Goal: Task Accomplishment & Management: Use online tool/utility

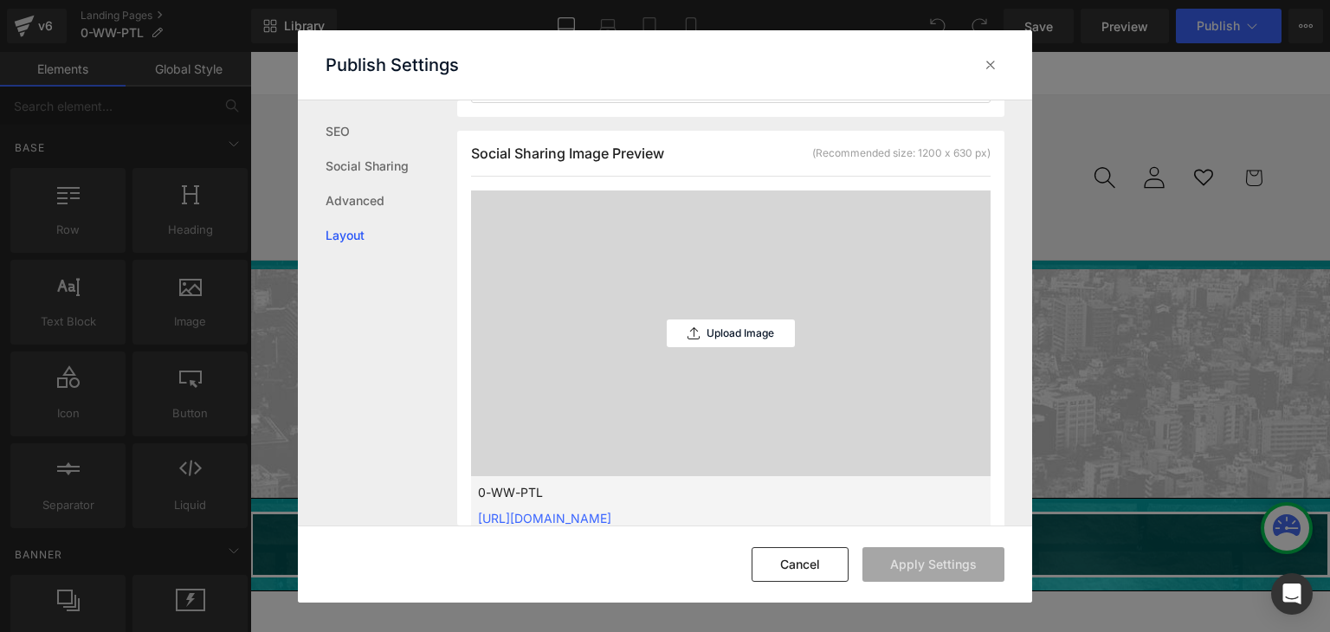
scroll to position [433, 0]
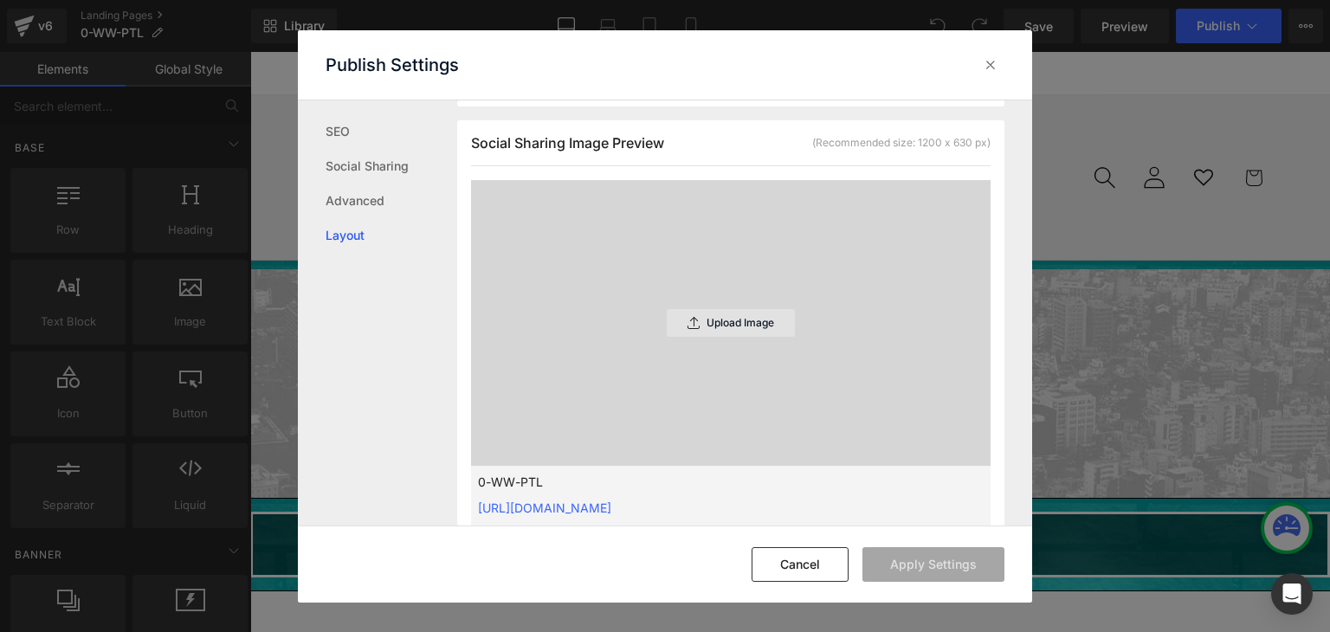
click at [752, 326] on p "Upload Image" at bounding box center [741, 323] width 68 height 12
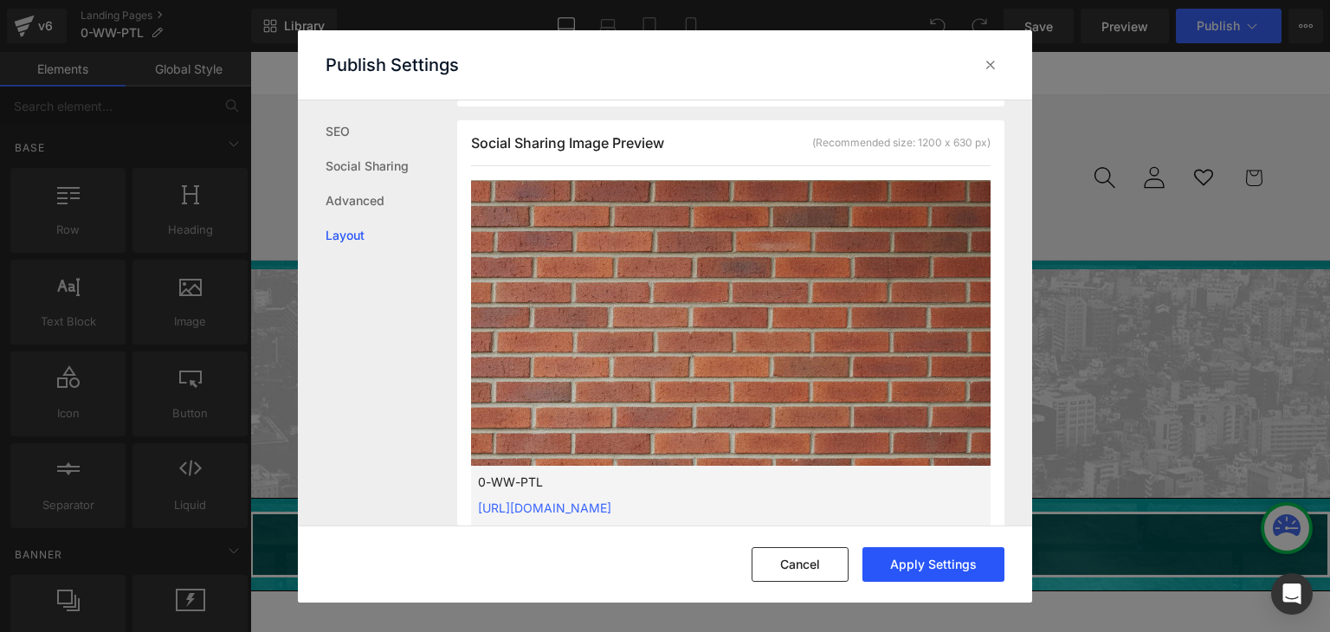
click at [932, 555] on button "Apply Settings" at bounding box center [934, 564] width 142 height 35
click at [992, 65] on icon at bounding box center [990, 64] width 17 height 17
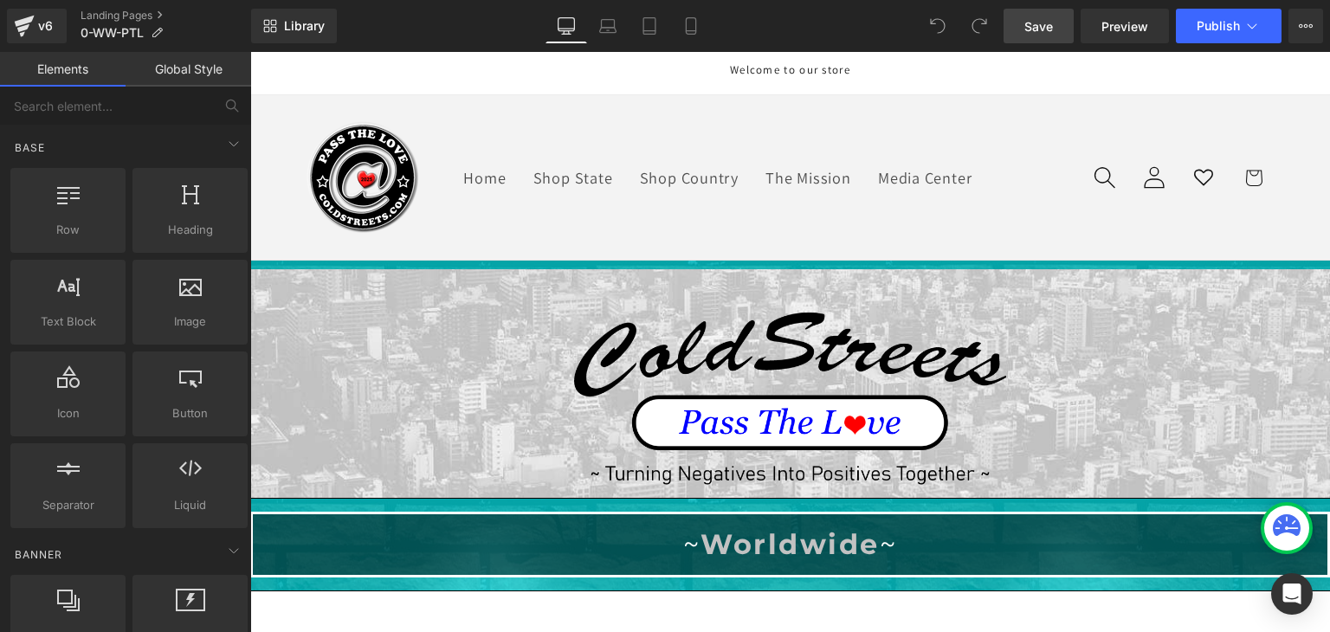
click at [1050, 25] on span "Save" at bounding box center [1038, 26] width 29 height 18
click at [1250, 23] on icon at bounding box center [1252, 25] width 17 height 17
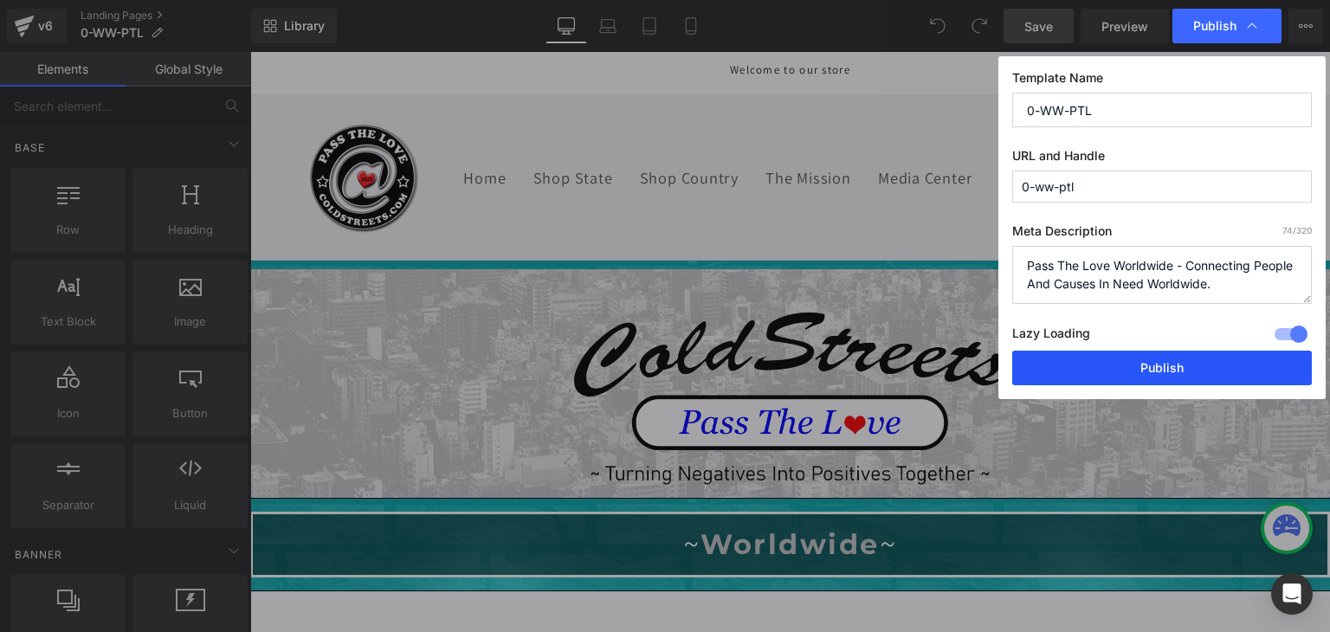
click at [1140, 363] on button "Publish" at bounding box center [1162, 368] width 300 height 35
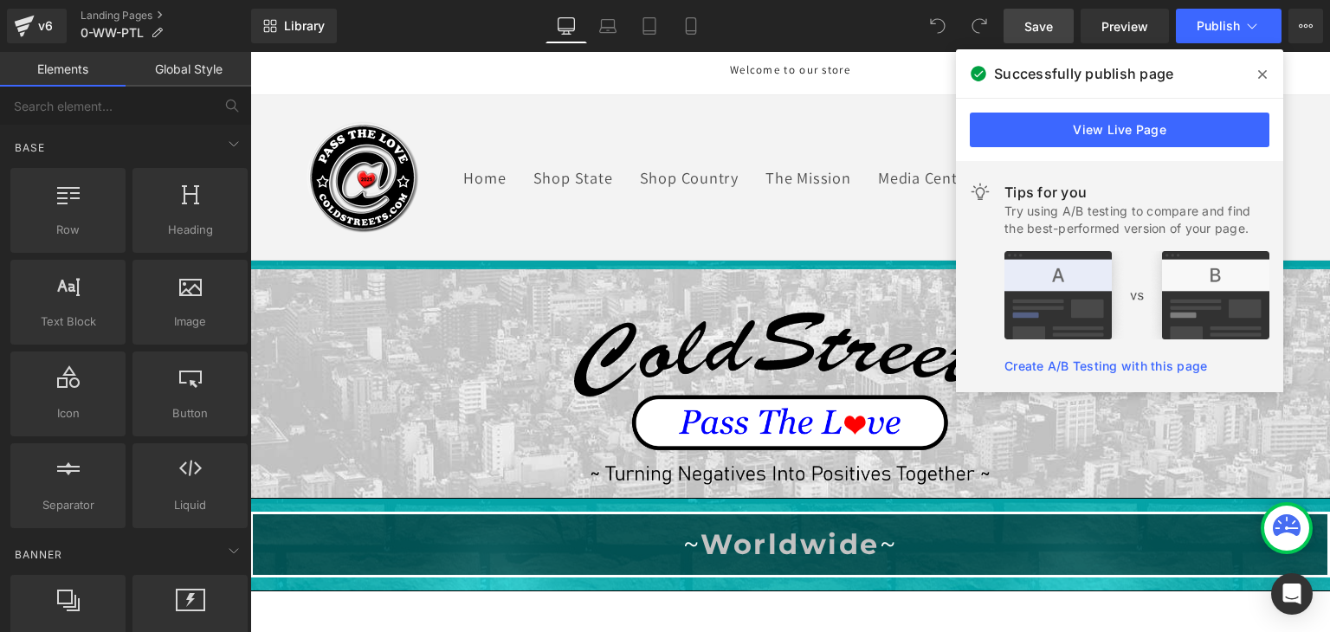
click at [1264, 77] on icon at bounding box center [1262, 75] width 9 height 14
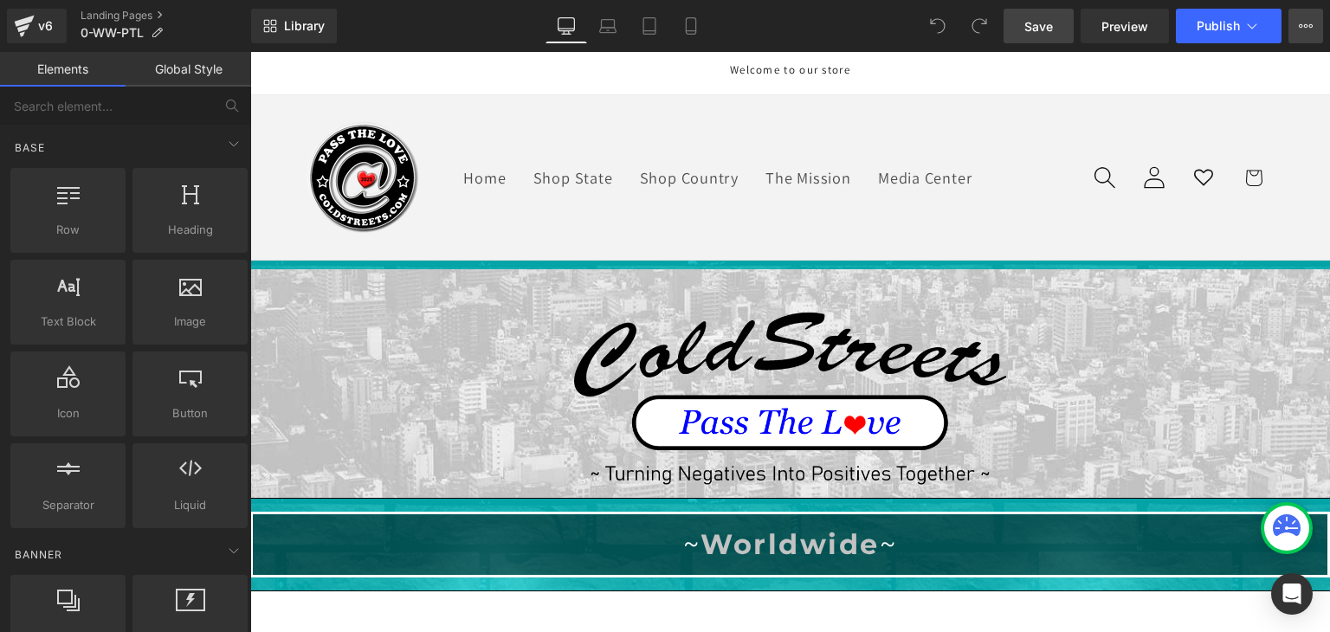
click at [1311, 19] on icon at bounding box center [1306, 26] width 14 height 14
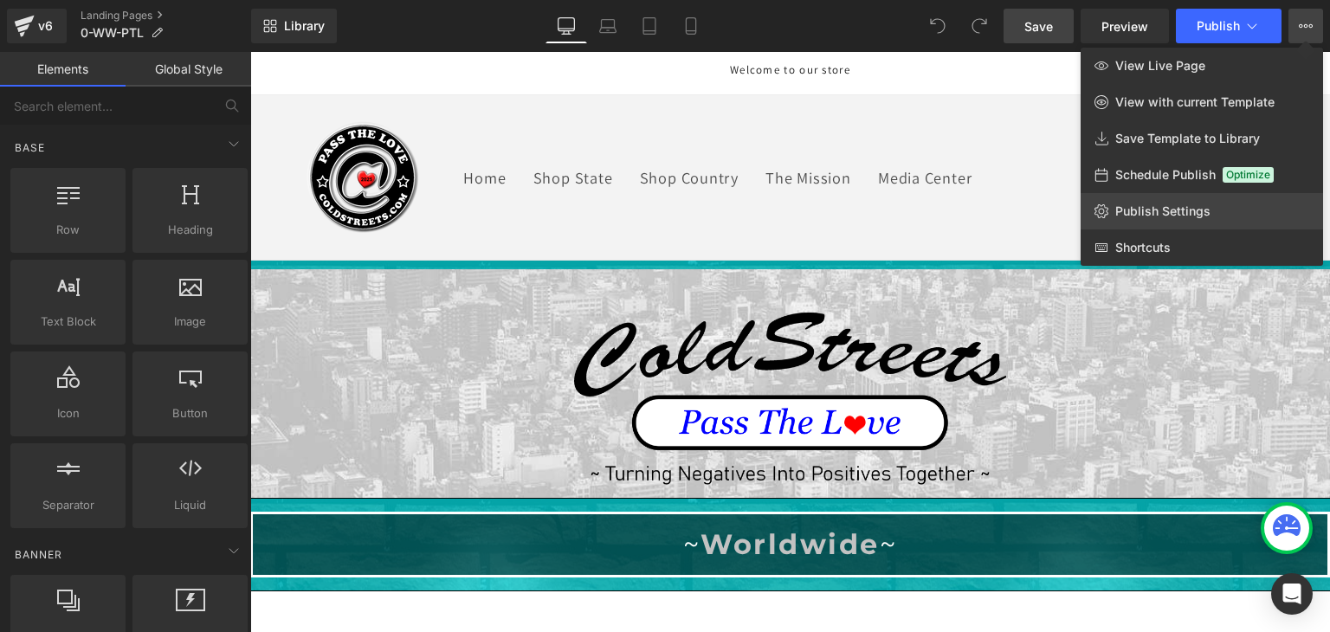
click at [1150, 207] on span "Publish Settings" at bounding box center [1162, 212] width 95 height 16
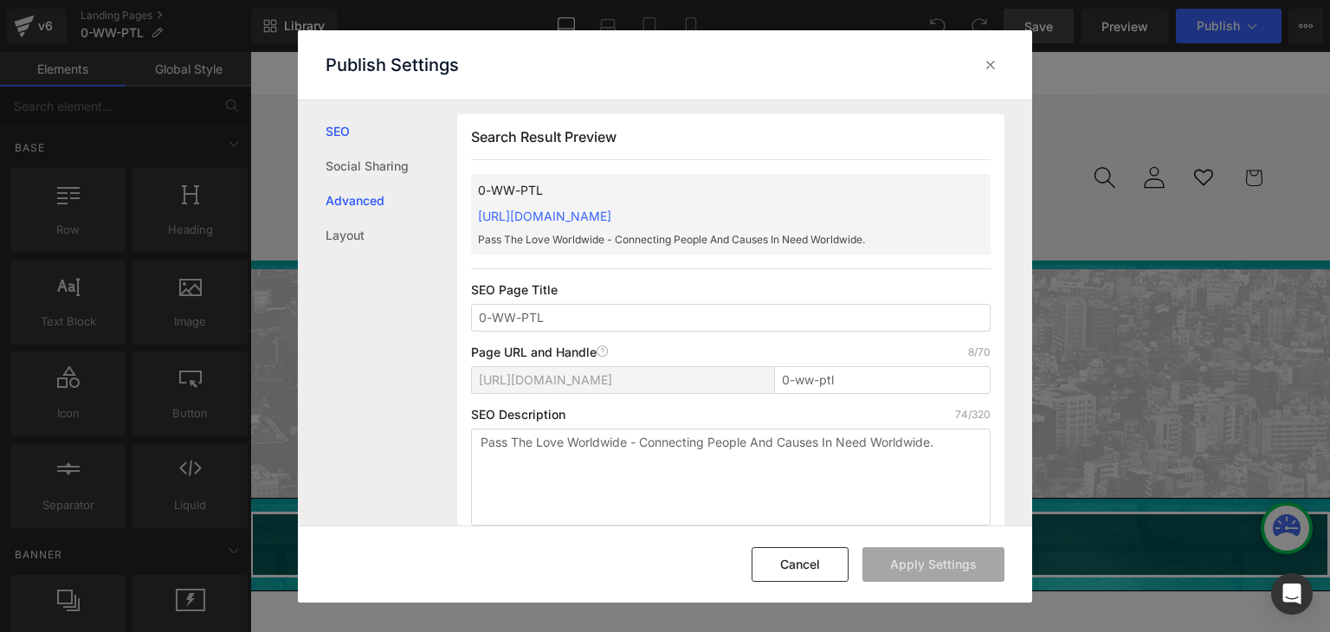
click at [376, 202] on link "Advanced" at bounding box center [392, 201] width 132 height 35
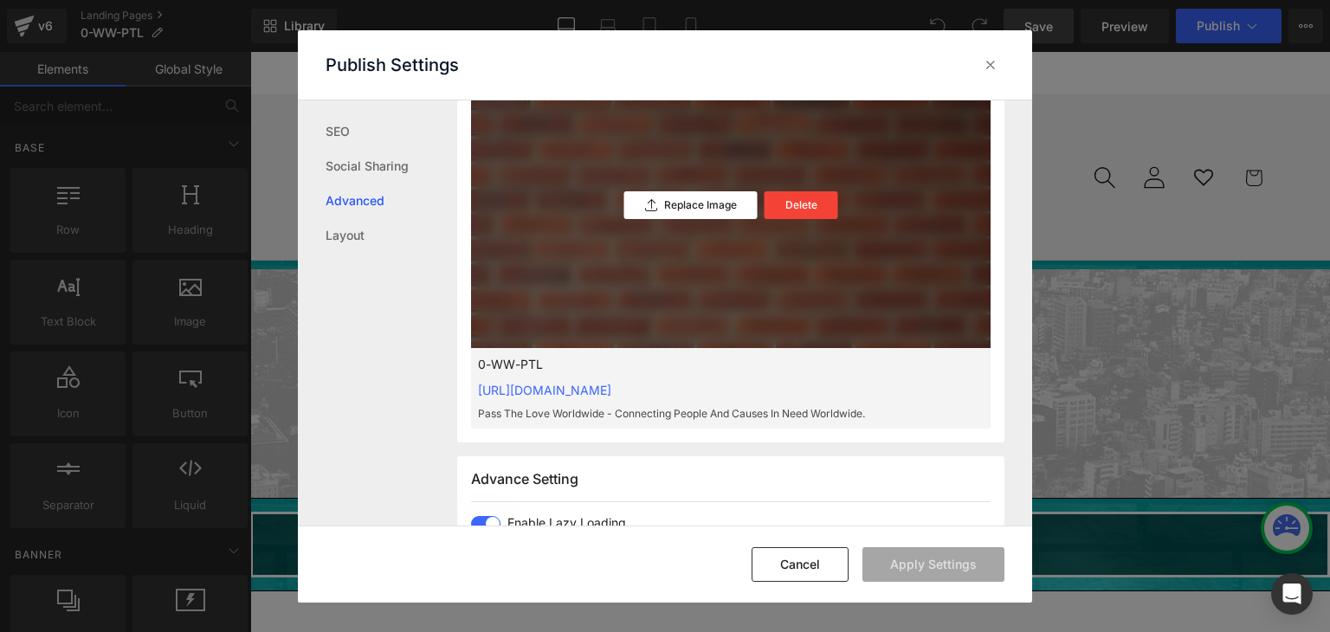
scroll to position [546, 0]
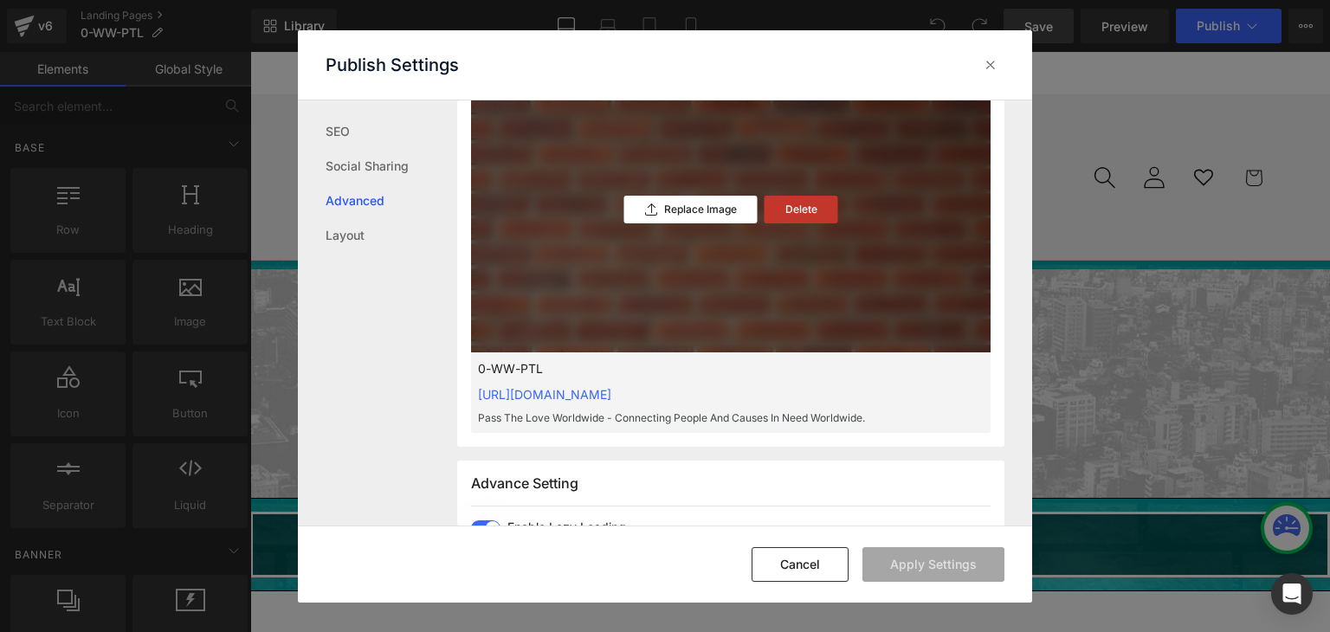
click at [790, 206] on p "Delete" at bounding box center [801, 210] width 32 height 12
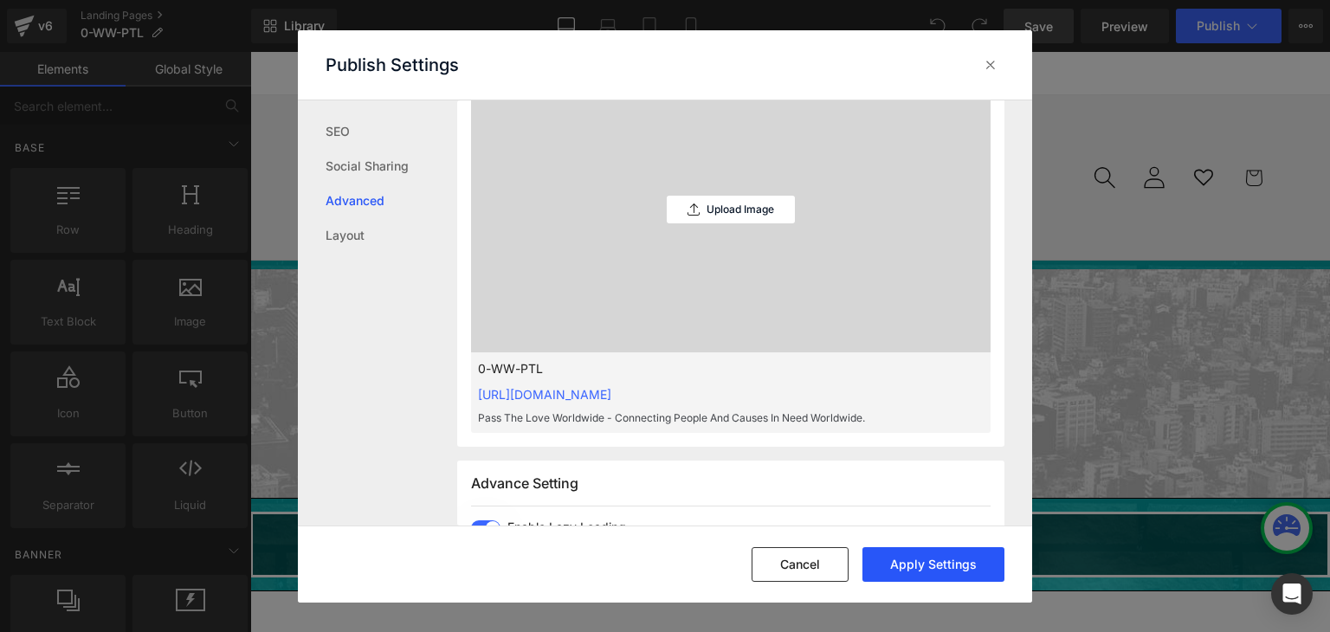
click at [935, 553] on button "Apply Settings" at bounding box center [934, 564] width 142 height 35
click at [984, 67] on icon at bounding box center [990, 64] width 17 height 17
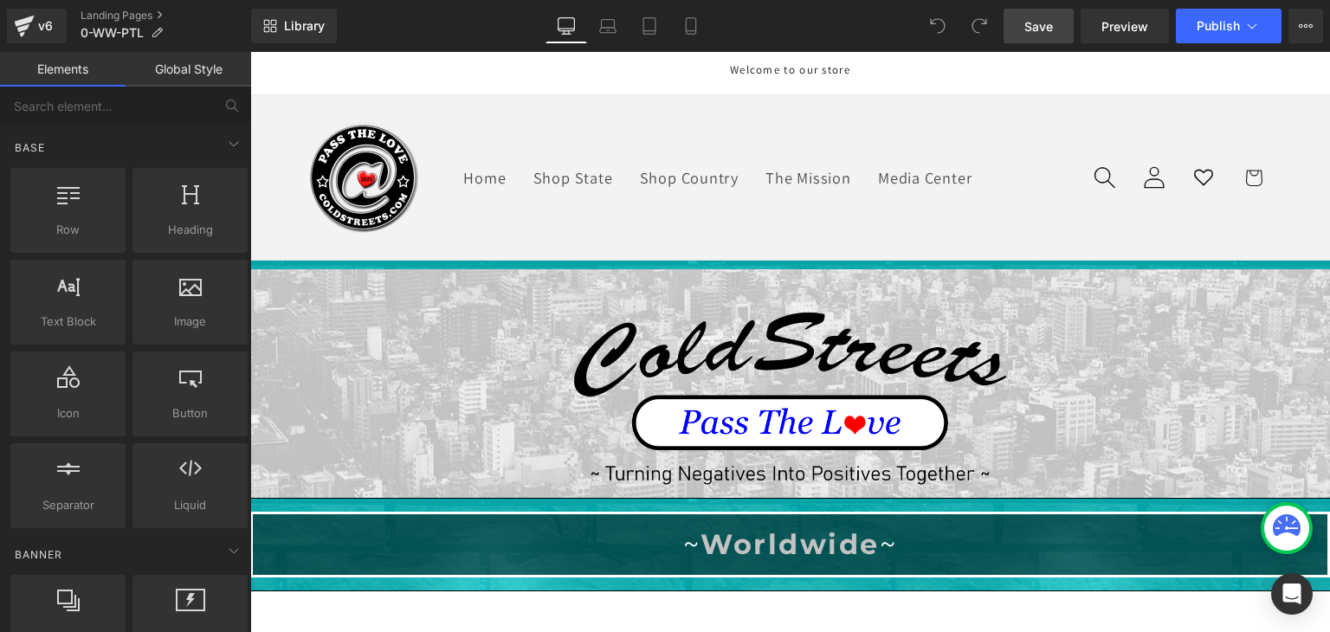
click at [1050, 17] on span "Save" at bounding box center [1038, 26] width 29 height 18
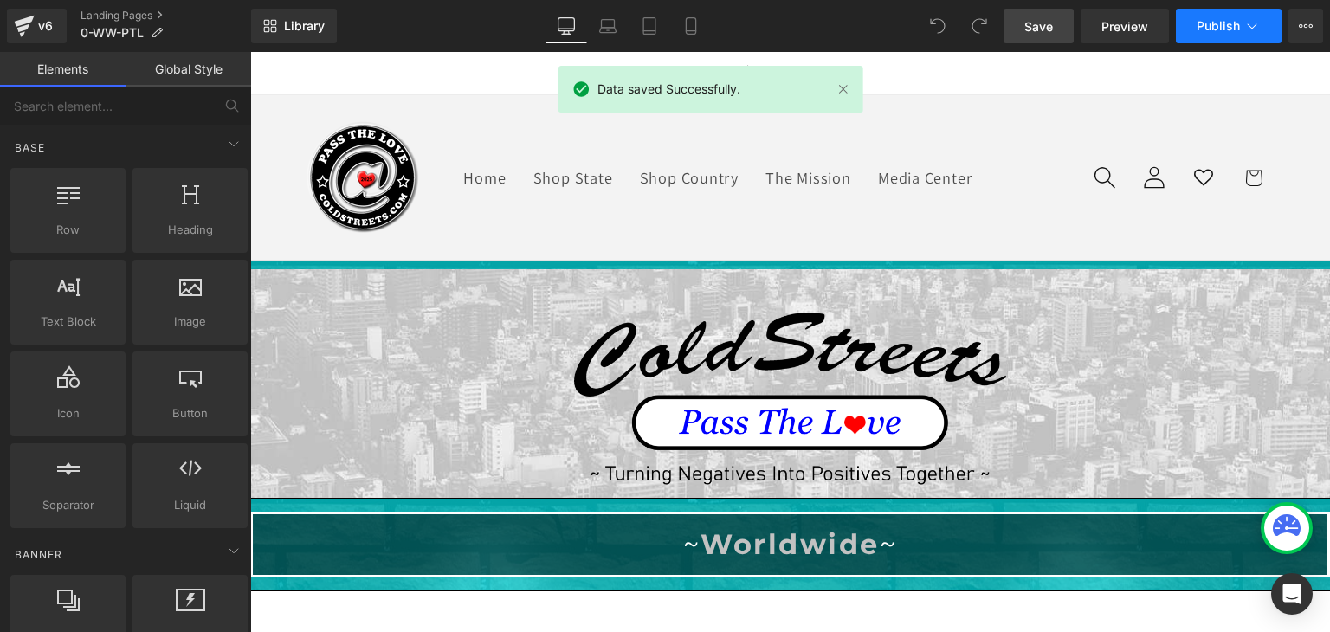
click at [1238, 19] on span "Publish" at bounding box center [1218, 26] width 43 height 14
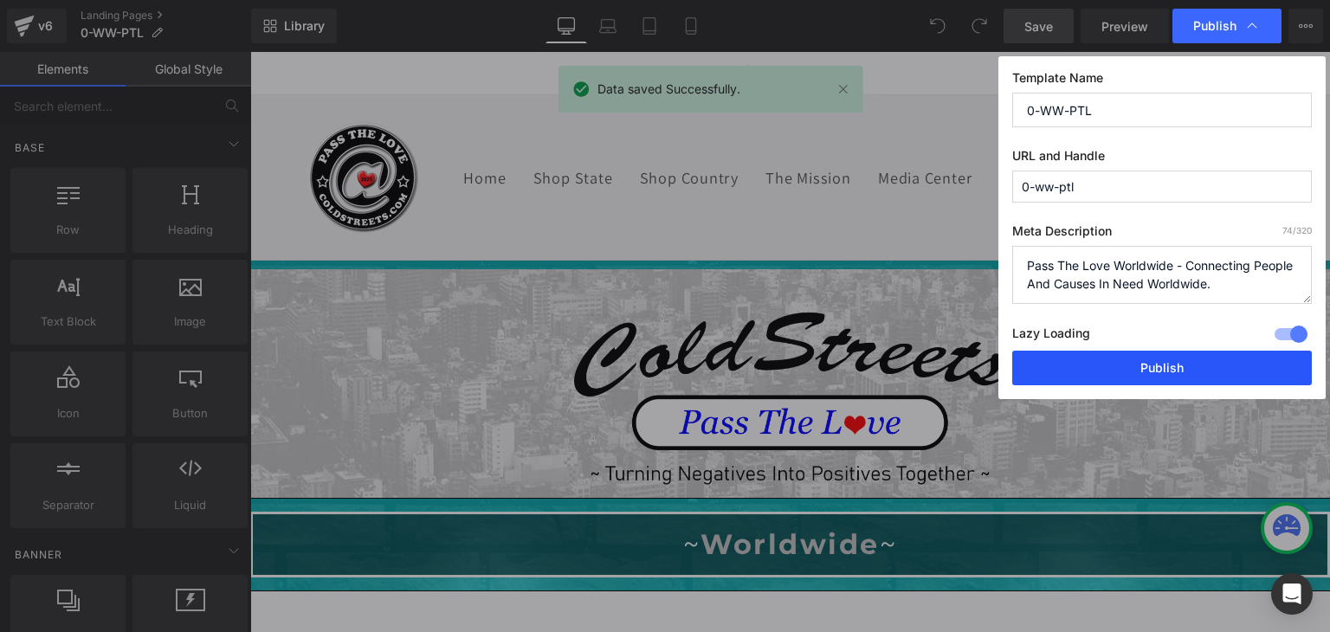
click at [1181, 368] on button "Publish" at bounding box center [1162, 368] width 300 height 35
